Goal: Task Accomplishment & Management: Manage account settings

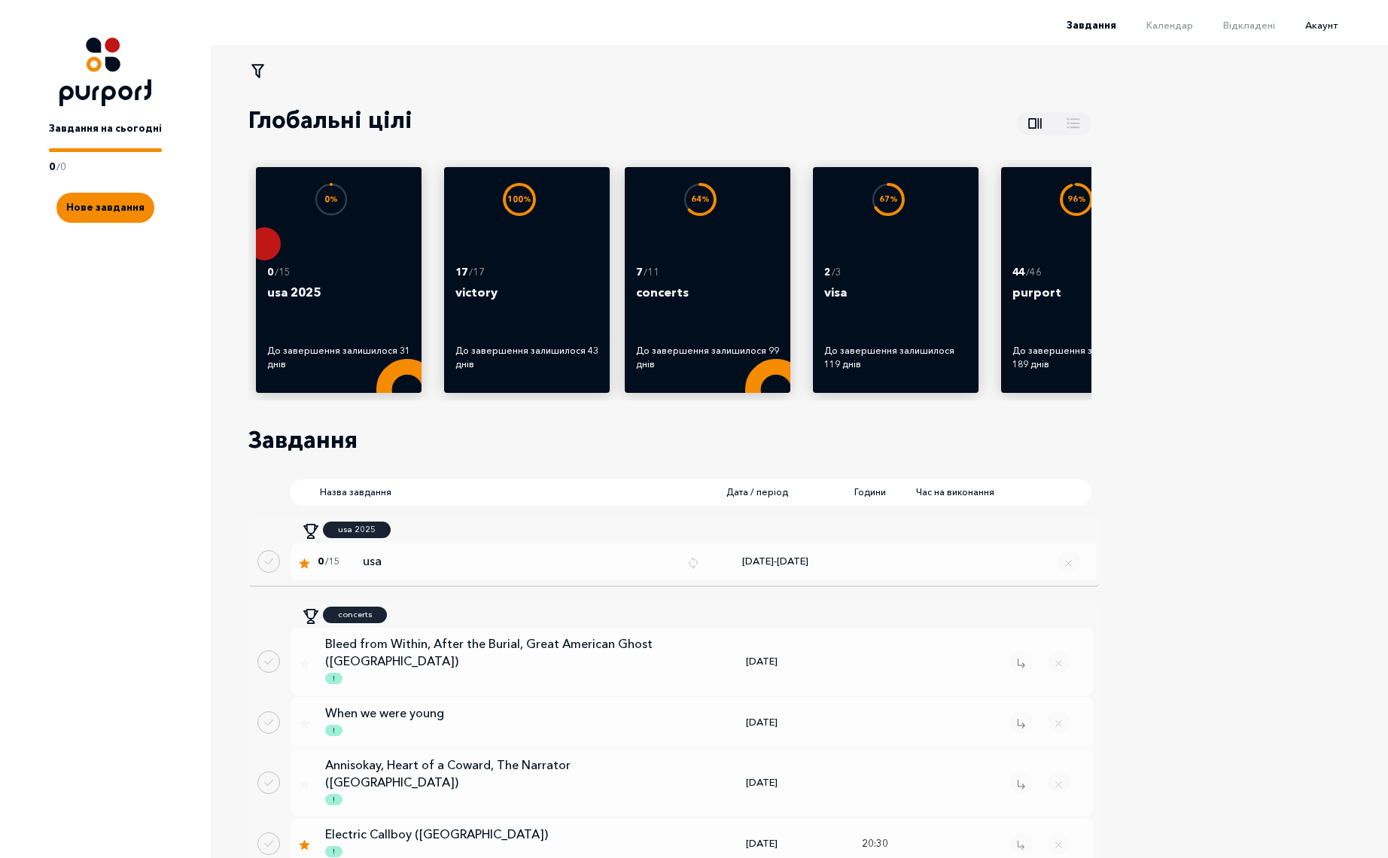
click at [1332, 30] on span "Акаунт" at bounding box center [1321, 25] width 32 height 12
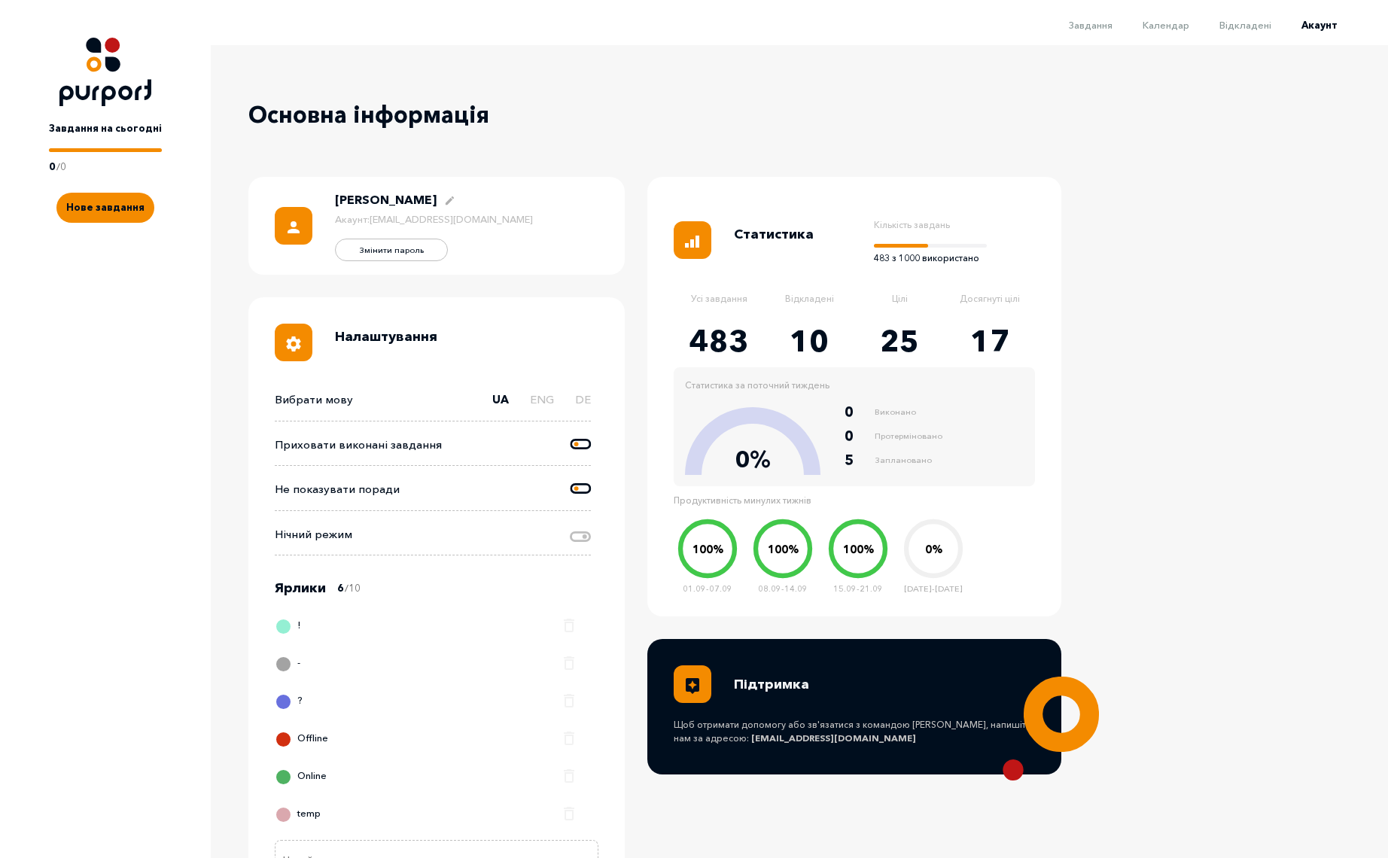
click at [1258, 17] on li "Відкладені" at bounding box center [1230, 24] width 82 height 18
click at [1269, 27] on span "Відкладені" at bounding box center [1246, 25] width 52 height 12
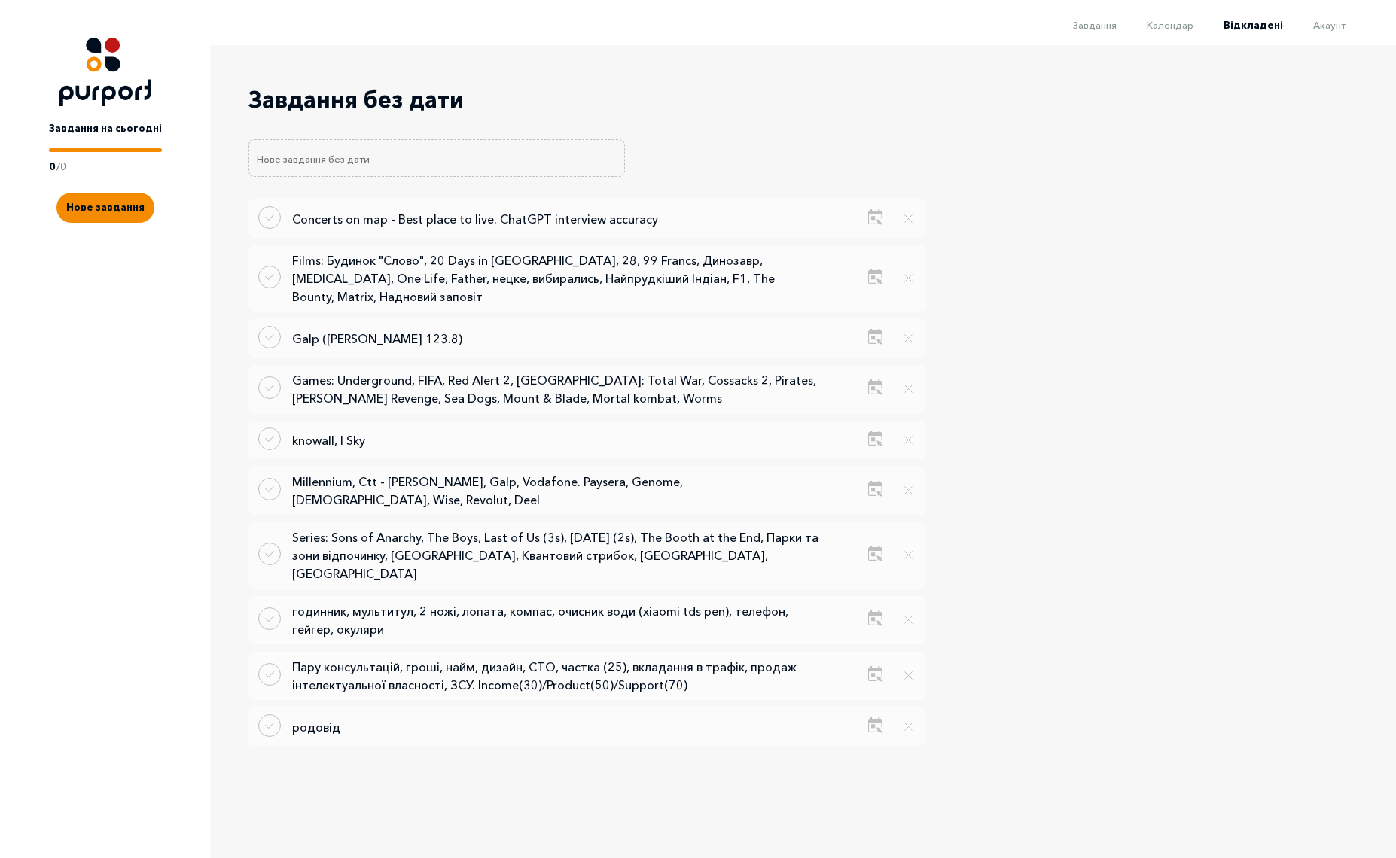
click at [1182, 35] on div "Завдання Календар Відкладені Акаунт" at bounding box center [691, 30] width 1383 height 30
click at [1177, 27] on span "Календар" at bounding box center [1169, 25] width 47 height 12
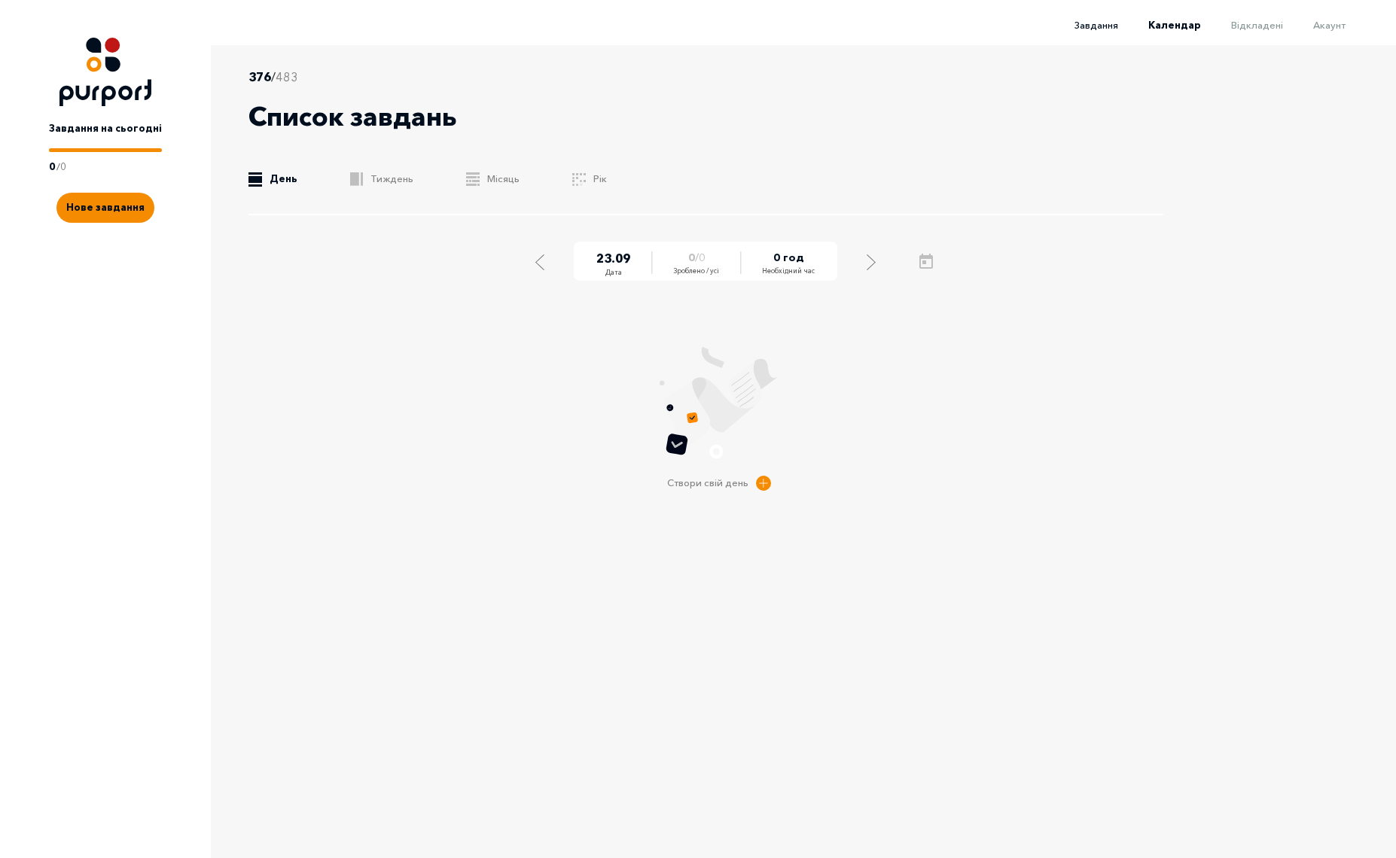
click at [1101, 22] on span "Завдання" at bounding box center [1096, 25] width 44 height 12
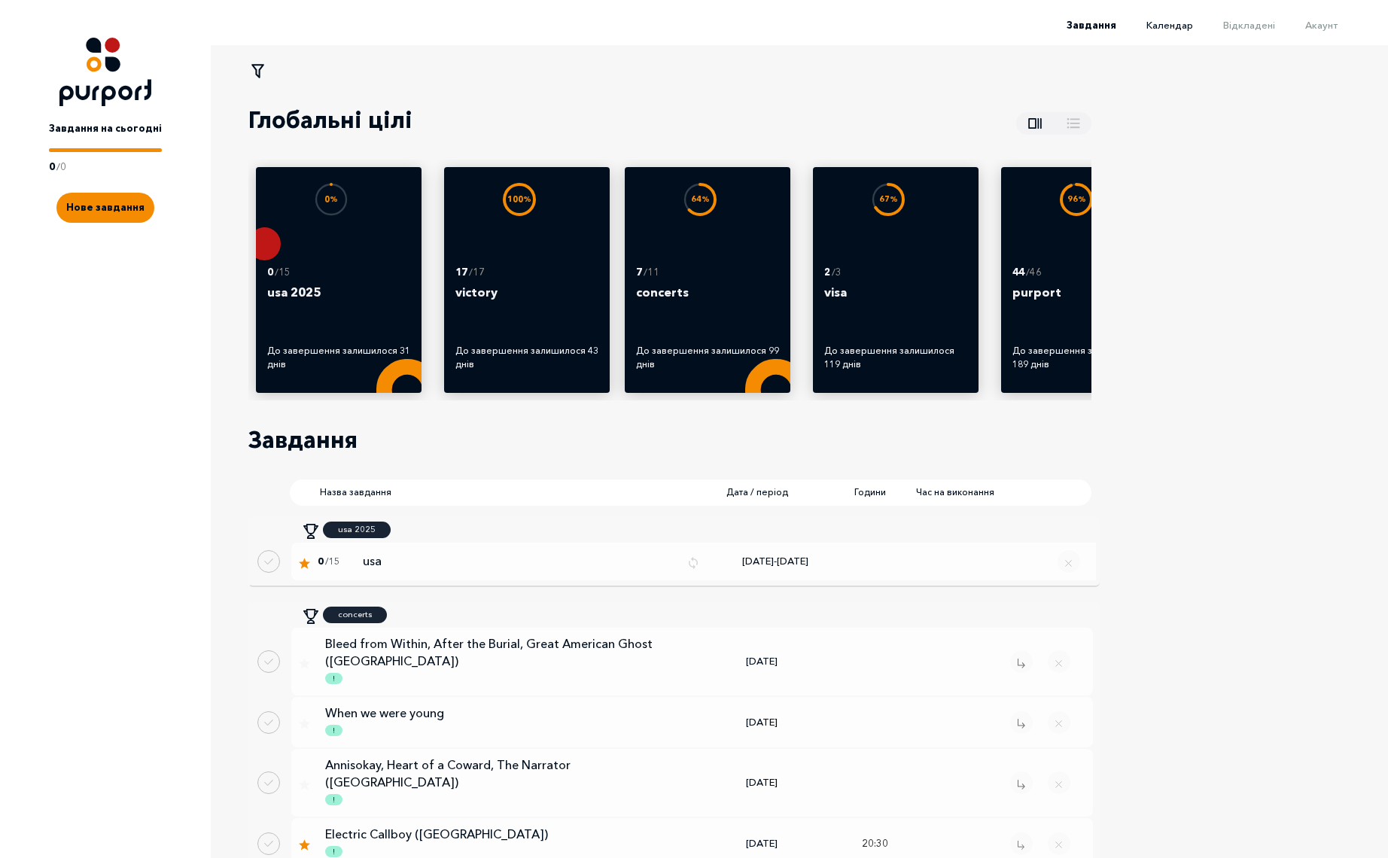
click at [1156, 23] on span "Календар" at bounding box center [1169, 25] width 47 height 12
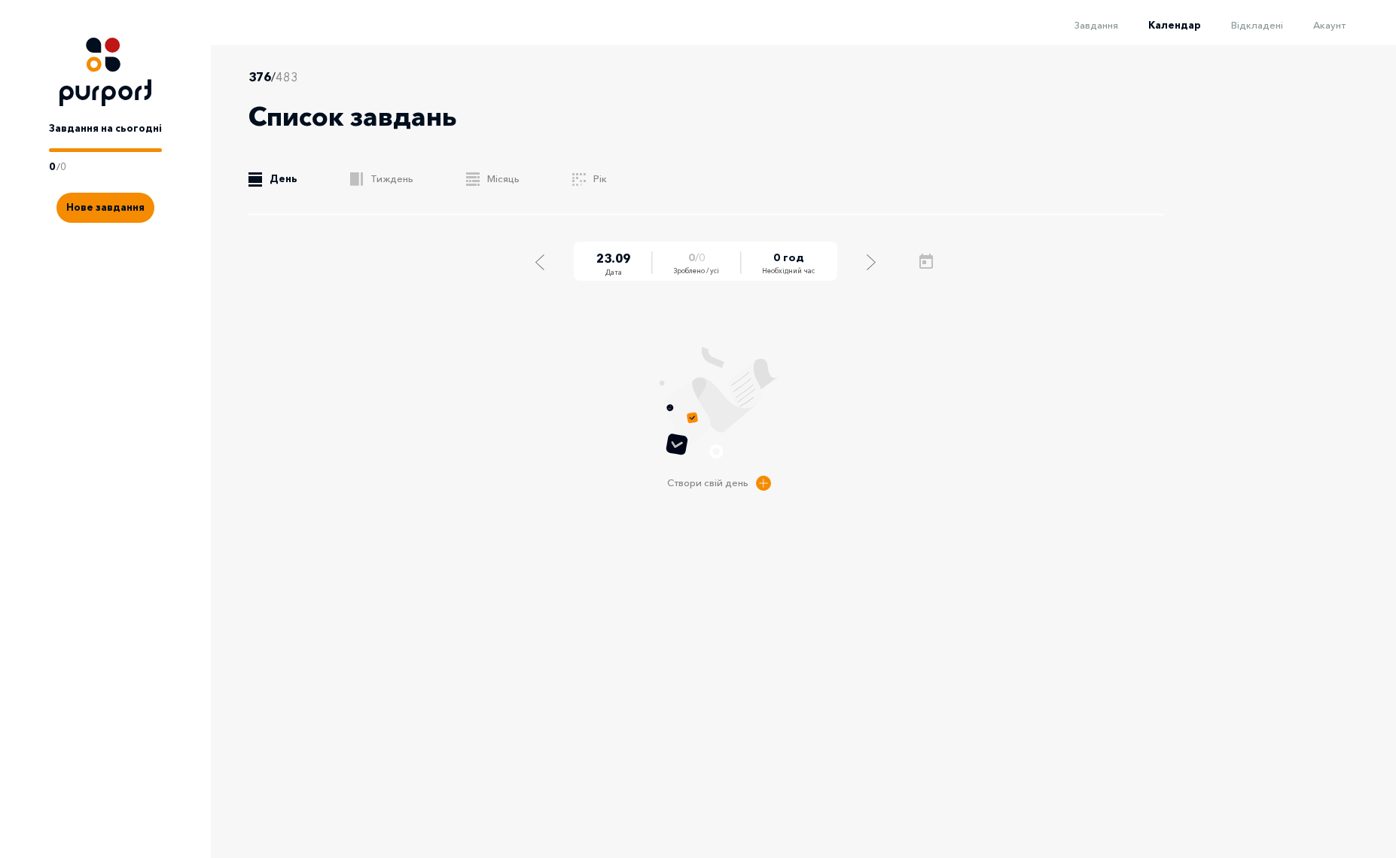
click at [346, 180] on ul ".b{fill:#F48B00;} День .b{fill:#F48B00;} Тиждень .b{fill:#F48B00;} Місяць .a{fi…" at bounding box center [705, 179] width 915 height 15
click at [361, 182] on rect at bounding box center [362, 179] width 2 height 14
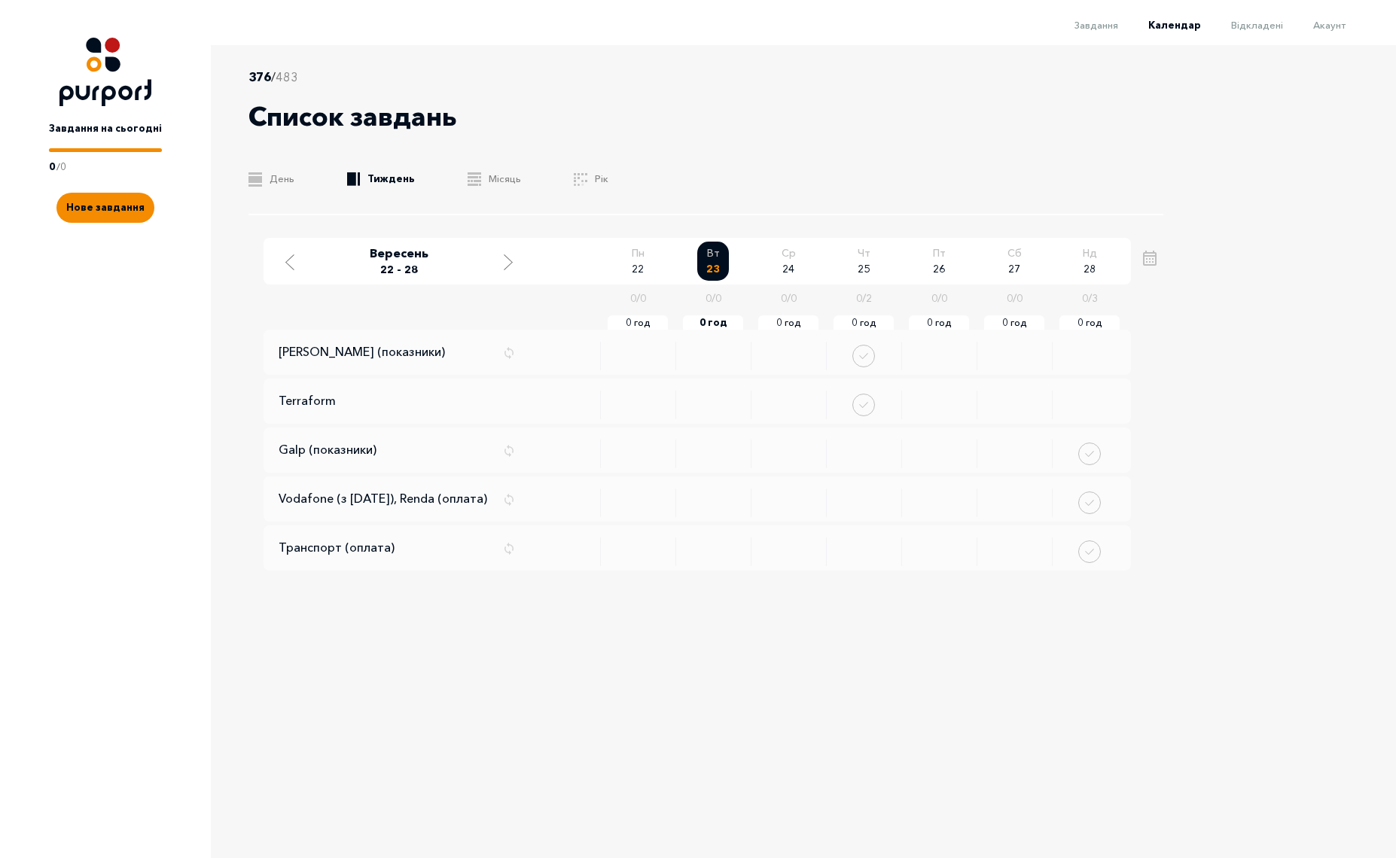
click at [729, 119] on div "376 / 483 Список завдань .b{fill:#F48B00;} День .b{fill:#F48B00;} Тиждень .b{fi…" at bounding box center [719, 431] width 1016 height 772
click at [505, 265] on icon "Move to next week" at bounding box center [508, 262] width 9 height 16
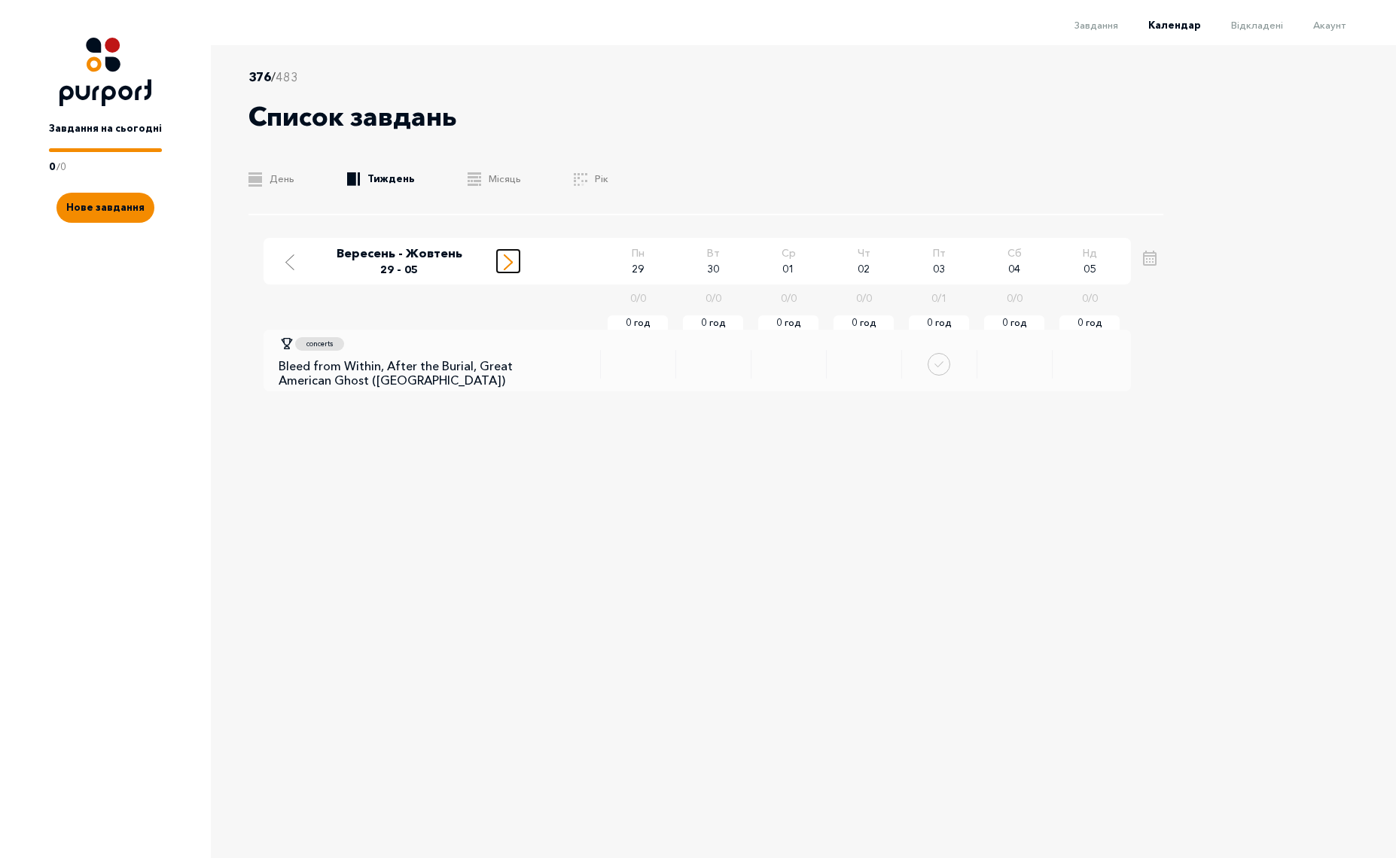
click at [505, 265] on icon "Move to next week" at bounding box center [508, 262] width 9 height 16
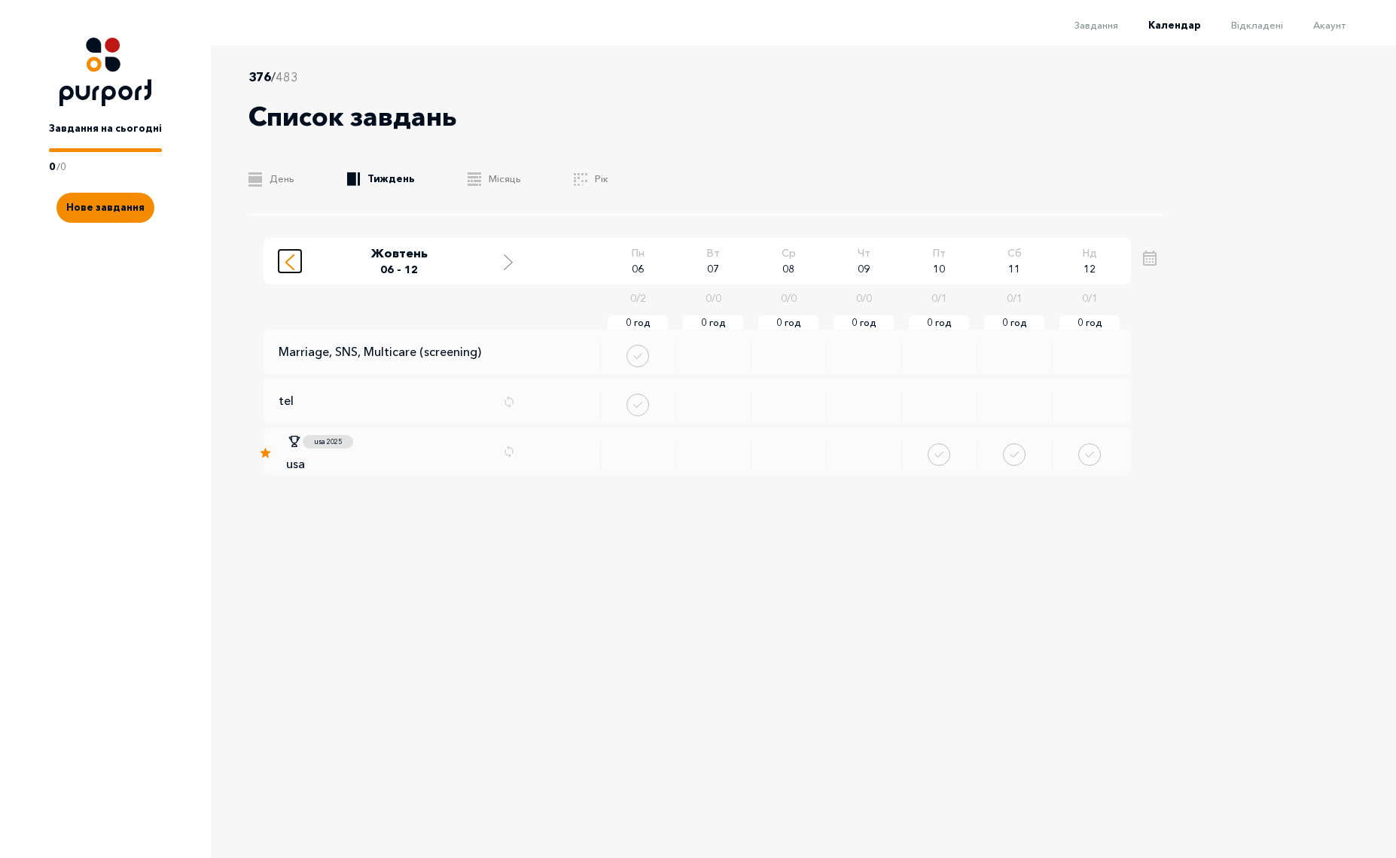
click at [289, 263] on icon "Move to previous week" at bounding box center [289, 262] width 9 height 16
click at [505, 258] on icon "Move to next week" at bounding box center [508, 262] width 9 height 16
click at [286, 262] on line "Move to previous week" at bounding box center [290, 266] width 8 height 8
click at [894, 159] on div "376 / 483 Список завдань .b{fill:#F48B00;} День .b{fill:#F48B00;} Тиждень .b{fi…" at bounding box center [705, 142] width 915 height 148
